Goal: Information Seeking & Learning: Learn about a topic

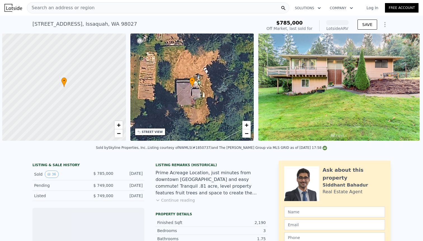
scroll to position [0, 2]
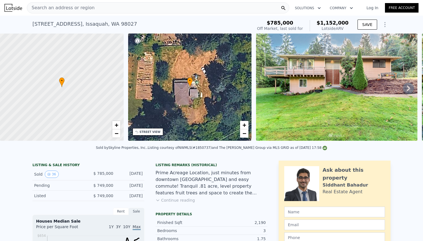
click at [55, 8] on span "Search an address or region" at bounding box center [60, 7] width 67 height 7
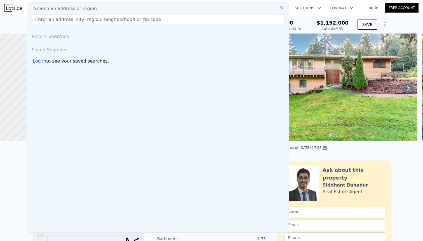
type input "[STREET_ADDRESS]"
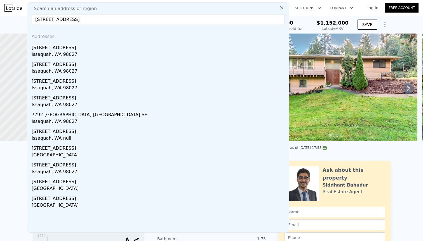
click at [8, 5] on img at bounding box center [13, 8] width 18 height 8
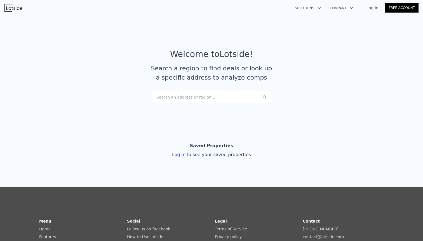
click at [205, 95] on div "Search an address or region..." at bounding box center [212, 97] width 120 height 12
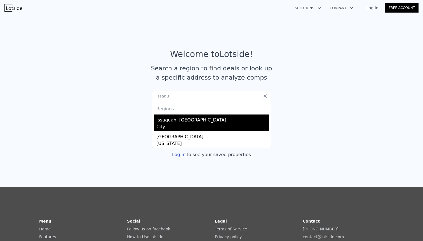
type input "issaqu"
click at [194, 121] on div "Issaquah, [GEOGRAPHIC_DATA]" at bounding box center [212, 119] width 112 height 9
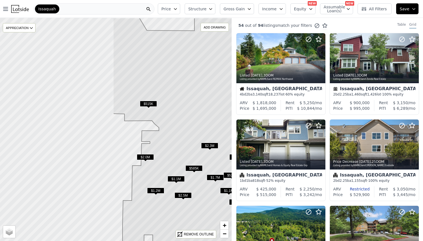
drag, startPoint x: 27, startPoint y: 121, endPoint x: 163, endPoint y: 144, distance: 138.7
click at [163, 144] on icon at bounding box center [252, 152] width 279 height 269
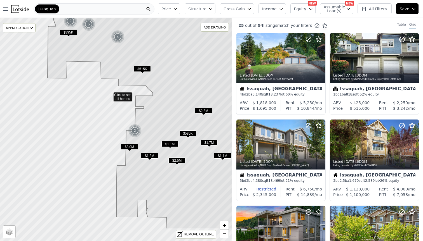
drag, startPoint x: 176, startPoint y: 175, endPoint x: 169, endPoint y: 140, distance: 35.8
click at [170, 140] on icon at bounding box center [149, 94] width 202 height 269
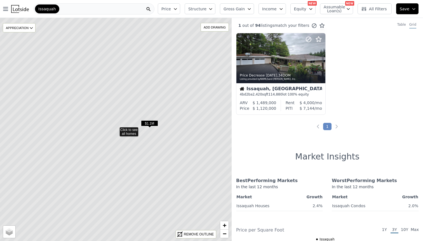
click at [149, 122] on span "$1.1M" at bounding box center [149, 124] width 17 height 6
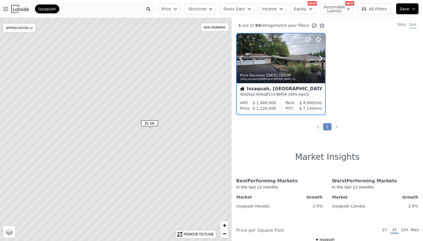
click at [285, 67] on div at bounding box center [281, 70] width 88 height 10
click at [152, 123] on span "$1.1M" at bounding box center [149, 124] width 17 height 6
click at [285, 75] on div "Price Decrease 2w ago , 34 DOM" at bounding box center [281, 75] width 83 height 4
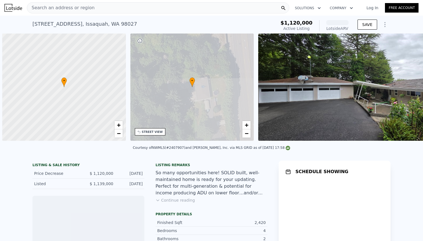
scroll to position [0, 2]
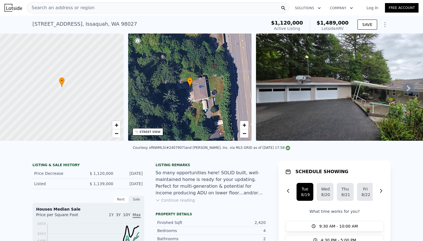
click at [407, 89] on icon at bounding box center [408, 88] width 11 height 11
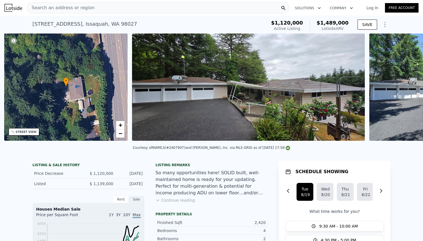
scroll to position [0, 130]
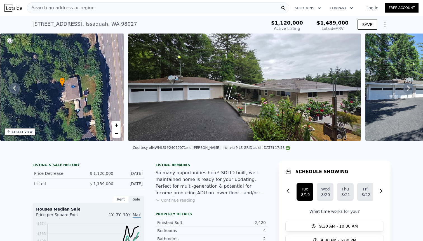
click at [407, 89] on icon at bounding box center [408, 88] width 11 height 11
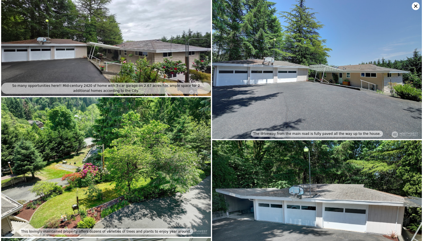
scroll to position [0, 0]
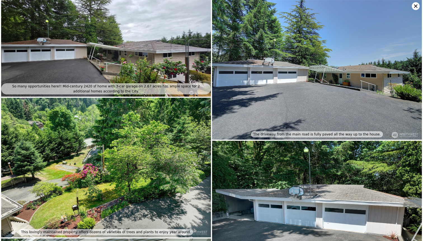
click at [79, 64] on img at bounding box center [106, 48] width 210 height 97
click at [99, 90] on div "So many opportunities here!! Mid-century 2420 sf home with 3-car garage on 2.67…" at bounding box center [106, 88] width 210 height 11
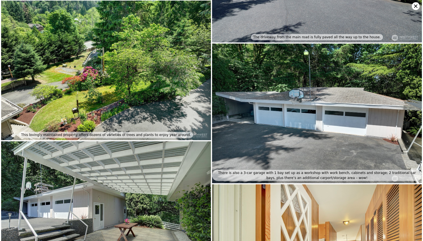
scroll to position [98, 0]
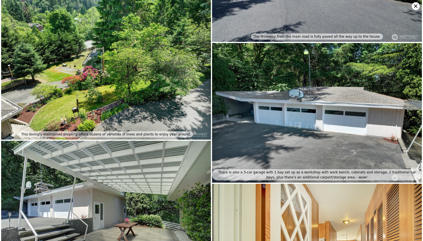
click at [166, 133] on div "This lovingly maintained property offers dozens of varieties of trees and plant…" at bounding box center [106, 134] width 174 height 6
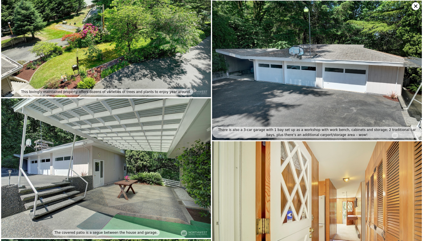
scroll to position [141, 0]
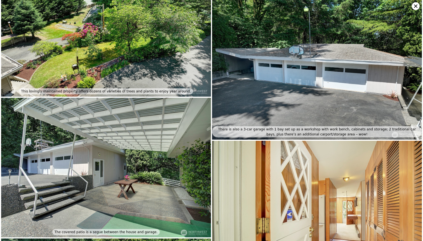
click at [276, 135] on div "There is also a 3-car garage with 1 bay set up as a workshop with work bench, c…" at bounding box center [317, 131] width 210 height 11
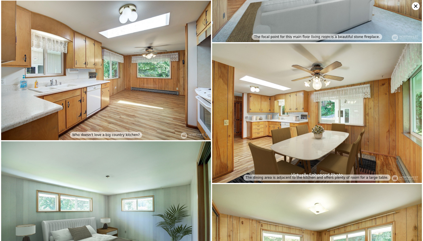
scroll to position [521, 0]
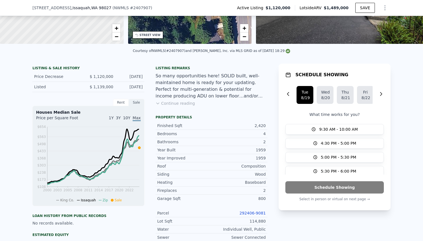
scroll to position [98, 0]
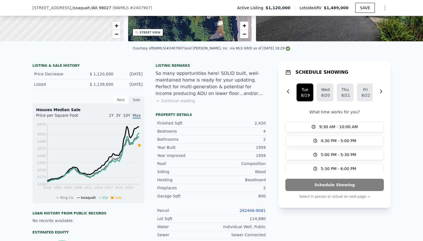
click at [113, 96] on div "LISTING & SALE HISTORY Price Decrease $ 1,120,000 Aug 7, 2025 Listed $ 1,139,00…" at bounding box center [88, 178] width 112 height 234
click at [119, 96] on div "LISTING & SALE HISTORY Price Decrease $ 1,120,000 Aug 7, 2025 Listed $ 1,139,00…" at bounding box center [88, 178] width 112 height 234
click at [119, 100] on div "Rent" at bounding box center [121, 100] width 16 height 7
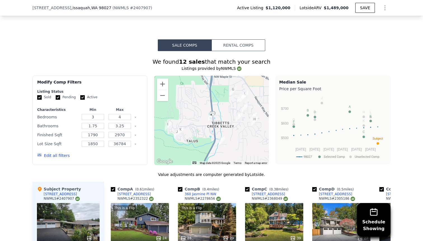
scroll to position [403, 0]
click at [231, 49] on button "Rental Comps" at bounding box center [239, 45] width 54 height 12
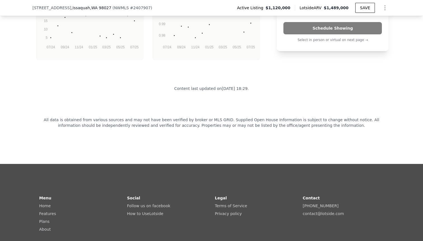
scroll to position [1218, 0]
